Goal: Navigation & Orientation: Understand site structure

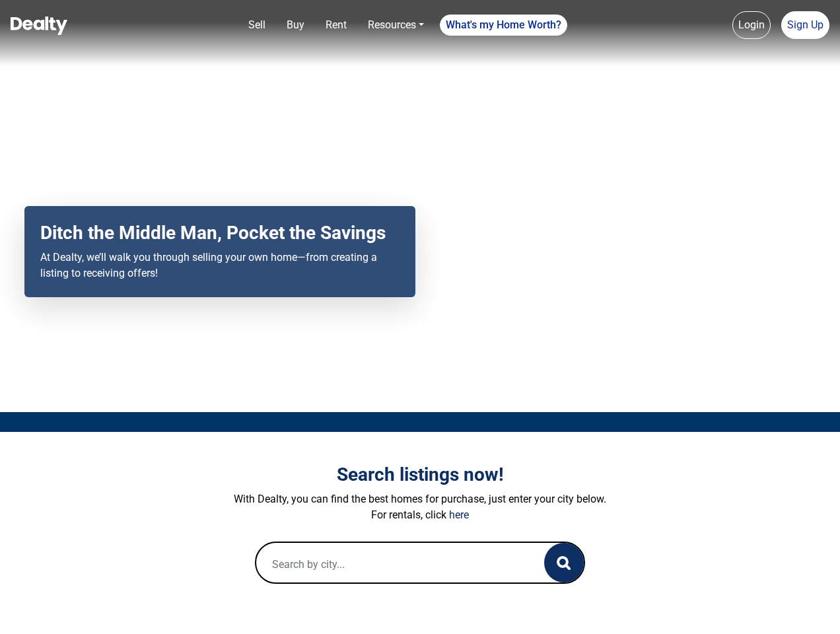
click at [420, 317] on div "Your browser does not support the video tag. Ditch the Middle Man, Pocket the S…" at bounding box center [420, 206] width 840 height 412
click at [257, 25] on link "Sell" at bounding box center [257, 25] width 28 height 26
click at [295, 25] on nav "Sell Buy Rent Resources Loan Calculator Loan Options Find an agent What's my Ho…" at bounding box center [420, 33] width 840 height 66
click at [336, 25] on link "Rent" at bounding box center [336, 25] width 32 height 26
click at [395, 25] on link "Resources" at bounding box center [395, 25] width 67 height 26
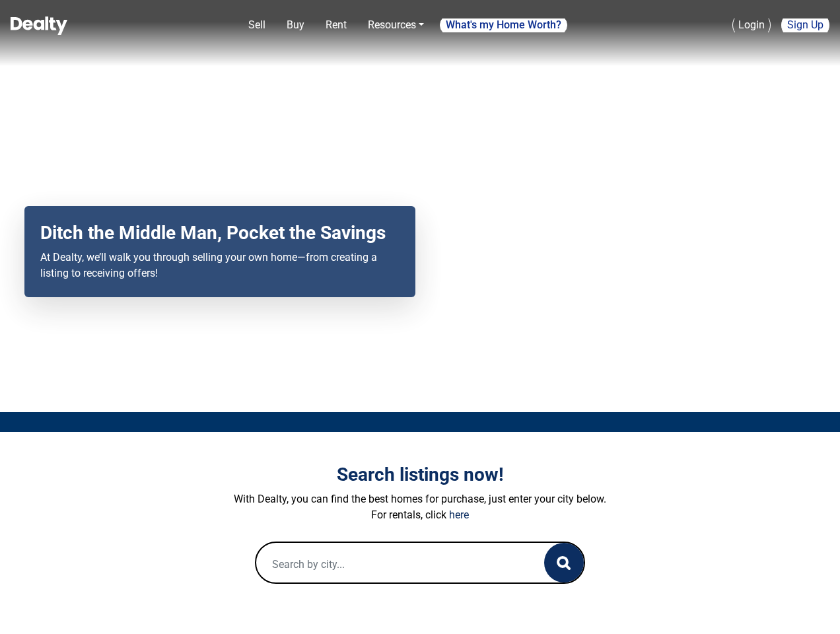
click at [504, 25] on link "What's my Home Worth?" at bounding box center [503, 25] width 127 height 21
click at [751, 25] on link "Login" at bounding box center [751, 25] width 38 height 28
click at [805, 25] on link "Sign Up" at bounding box center [805, 25] width 48 height 28
click at [564, 562] on icon "button" at bounding box center [563, 563] width 14 height 14
